Goal: Check status: Check status

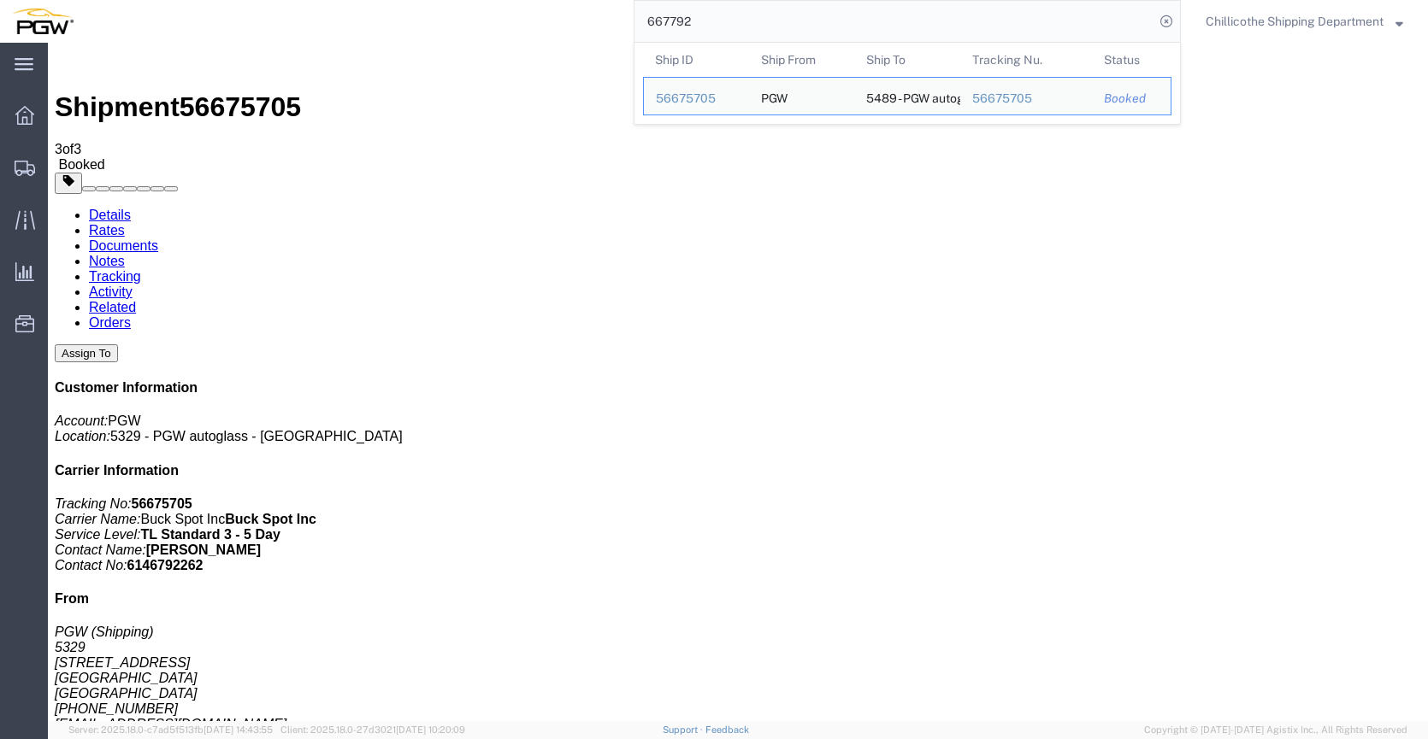
click at [993, 20] on input "667792" at bounding box center [894, 21] width 520 height 41
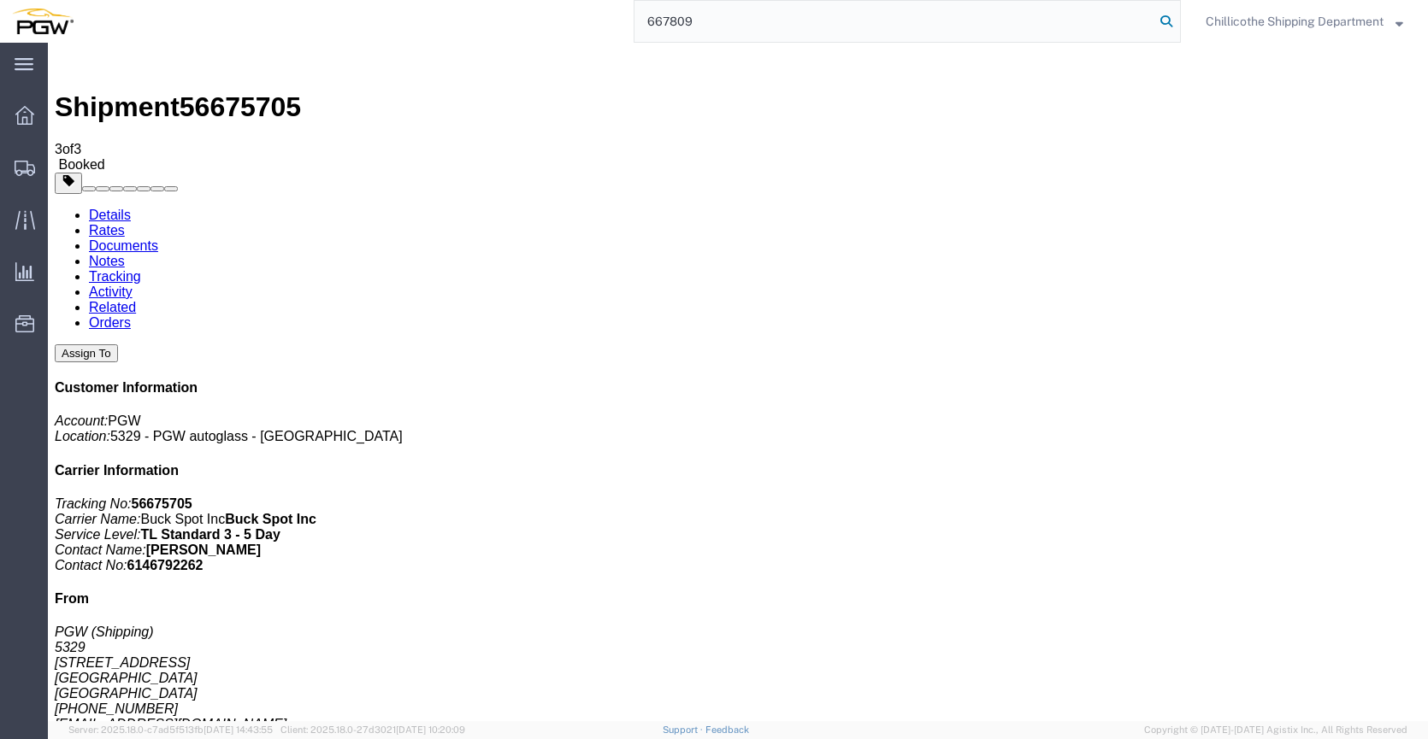
type input "667809"
click at [1164, 21] on icon at bounding box center [1166, 21] width 24 height 24
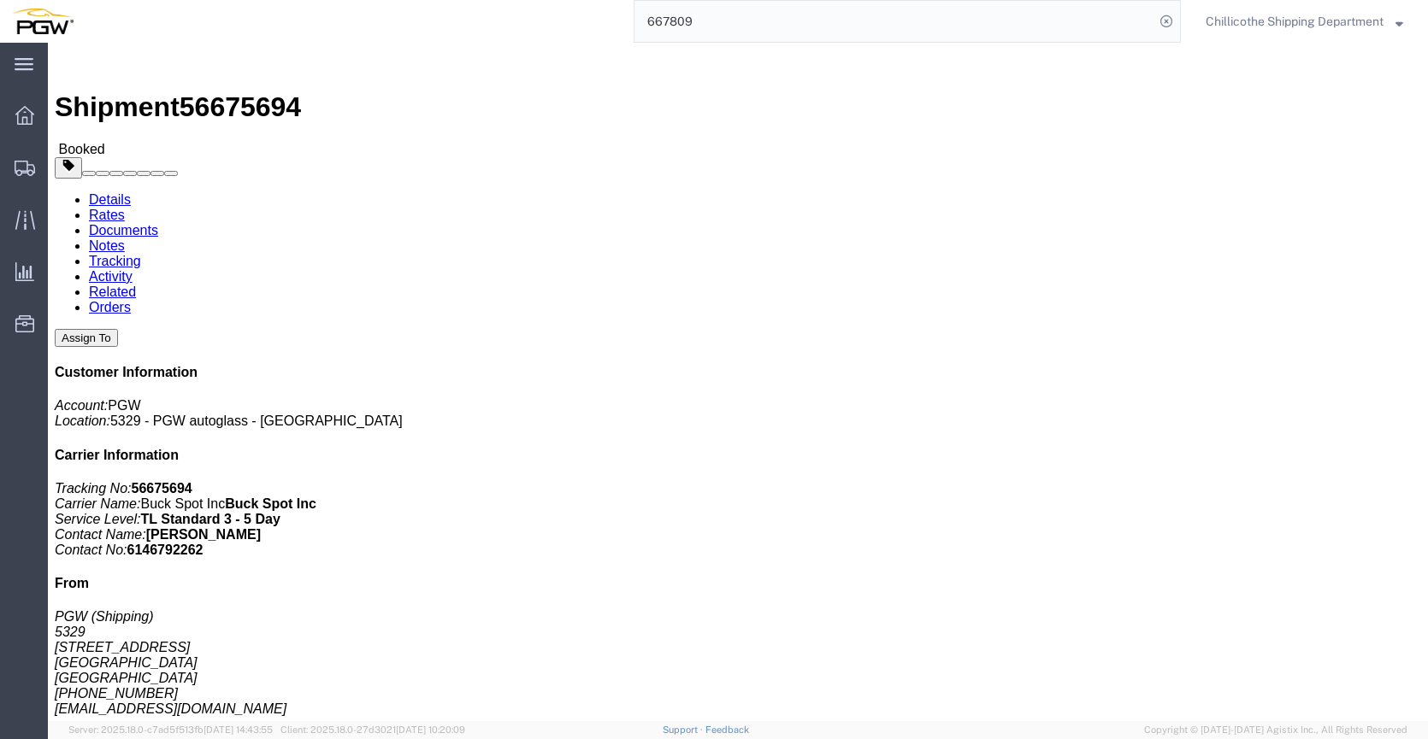
click link "Documents"
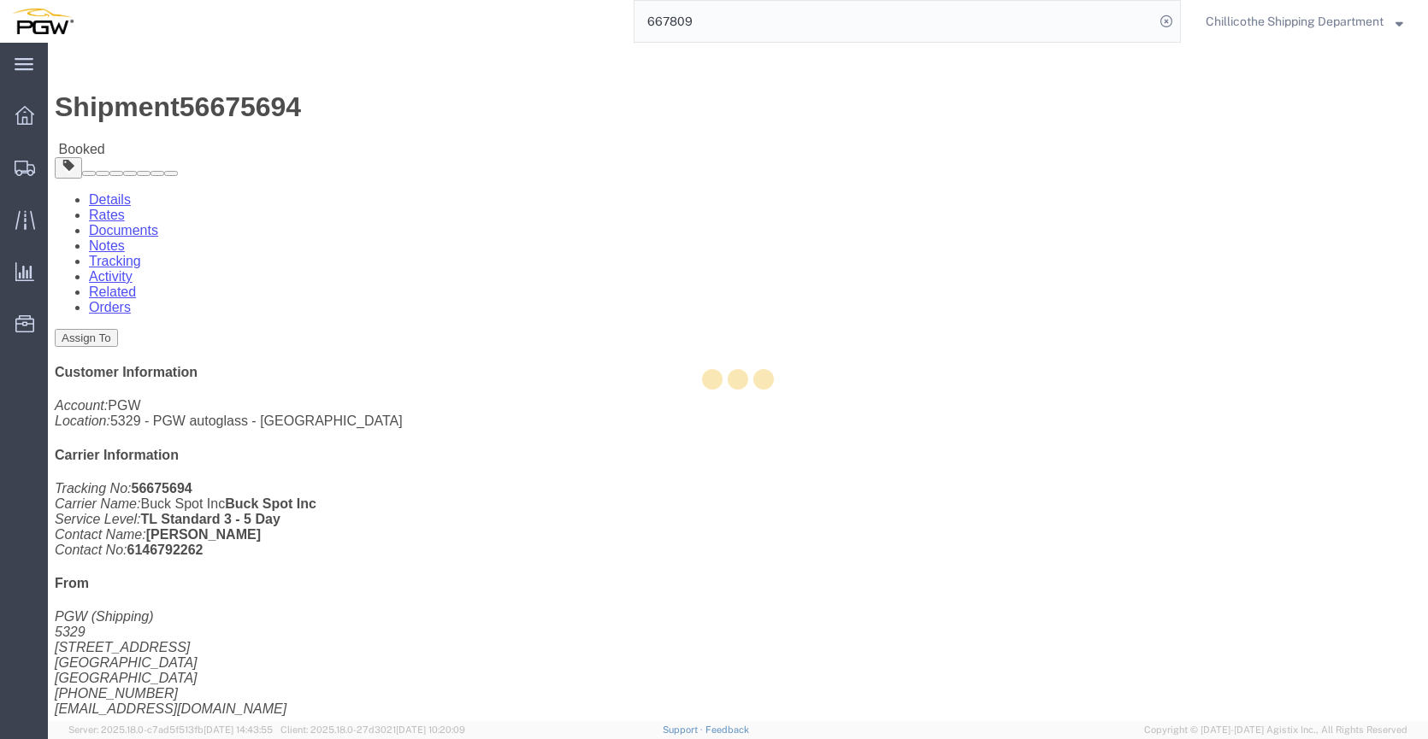
click at [238, 109] on div at bounding box center [738, 382] width 1380 height 679
